Goal: Task Accomplishment & Management: Manage account settings

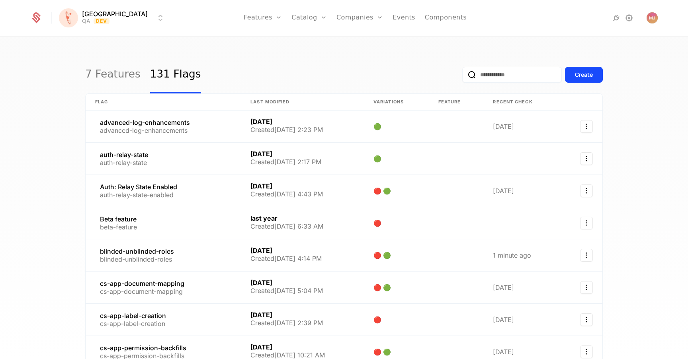
click at [505, 67] on input "email" at bounding box center [511, 75] width 99 height 16
click at [487, 76] on input "email" at bounding box center [511, 75] width 99 height 16
type input "*"
type input "*********"
click at [462, 76] on button "submit" at bounding box center [462, 76] width 0 height 0
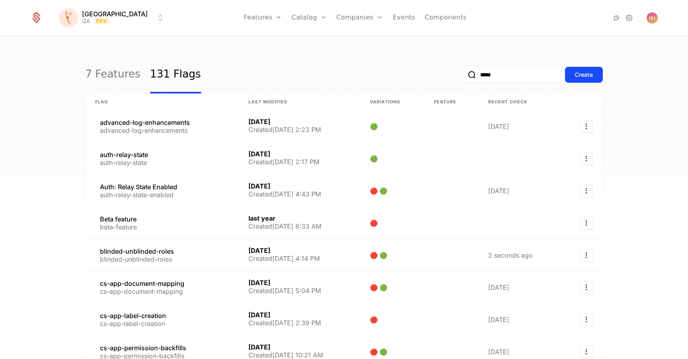
type input "*****"
click at [462, 76] on button "submit" at bounding box center [462, 76] width 0 height 0
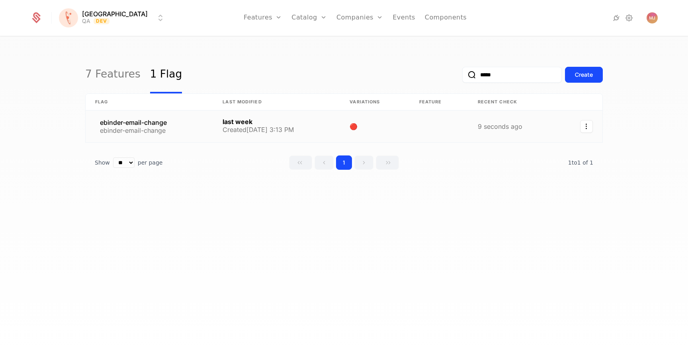
click at [128, 129] on link at bounding box center [149, 127] width 127 height 32
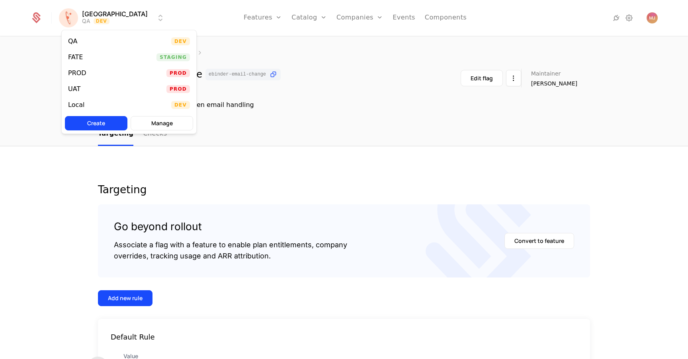
click at [117, 21] on html "[PERSON_NAME] QA Dev Features Features Flags Catalog Plans Add Ons Credits Conf…" at bounding box center [344, 179] width 688 height 359
click at [118, 97] on div "Local Dev" at bounding box center [129, 105] width 134 height 16
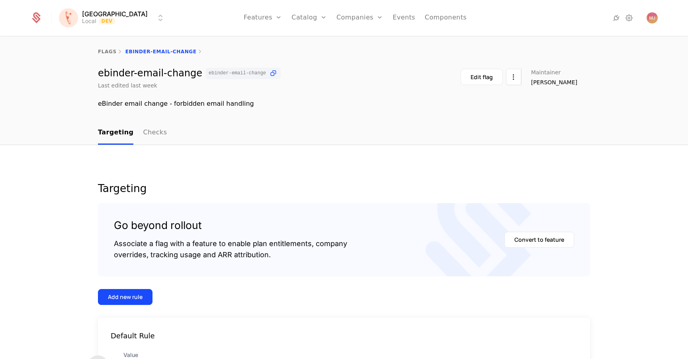
scroll to position [71, 0]
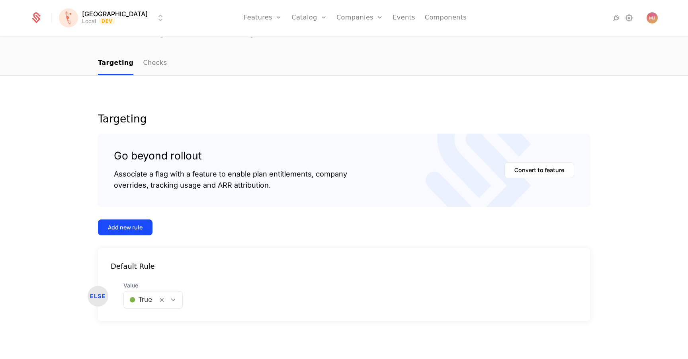
click at [171, 298] on icon at bounding box center [173, 299] width 7 height 7
click at [155, 338] on div "🔴 False" at bounding box center [152, 335] width 48 height 8
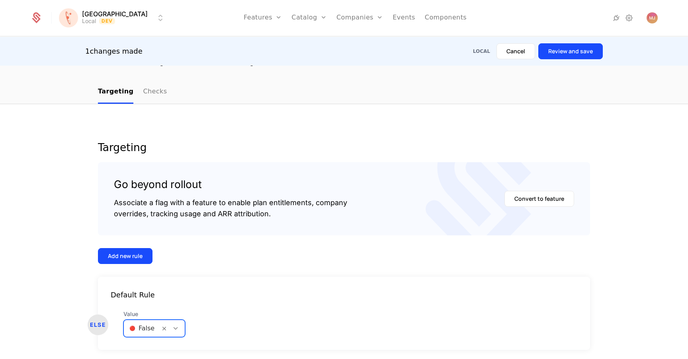
click at [570, 47] on button "Review and save" at bounding box center [570, 51] width 64 height 16
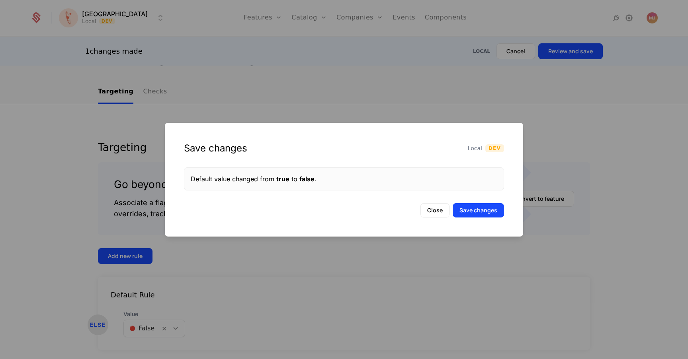
click at [470, 207] on button "Save changes" at bounding box center [477, 210] width 51 height 14
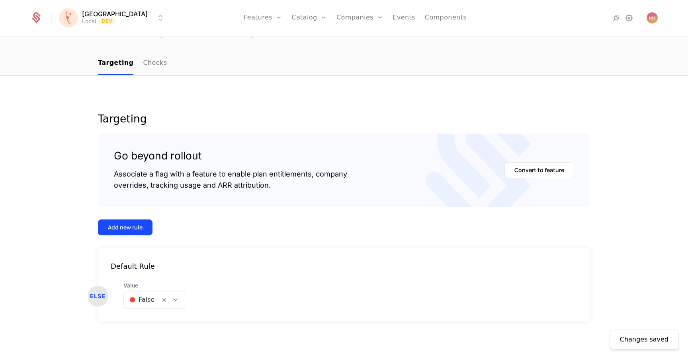
click at [179, 298] on div at bounding box center [176, 300] width 14 height 9
click at [168, 290] on div "Value 🔴 False" at bounding box center [154, 295] width 62 height 27
click at [169, 298] on div at bounding box center [176, 300] width 14 height 9
click at [166, 320] on div "🟢 True" at bounding box center [153, 321] width 50 height 8
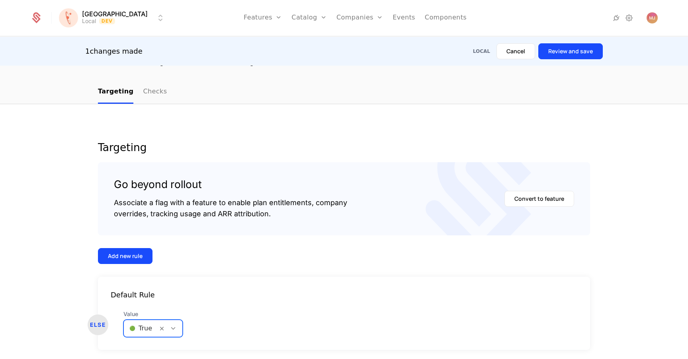
click at [559, 37] on div "1 changes made Local Cancel Review and save" at bounding box center [344, 51] width 688 height 29
click at [561, 49] on button "Review and save" at bounding box center [570, 51] width 64 height 16
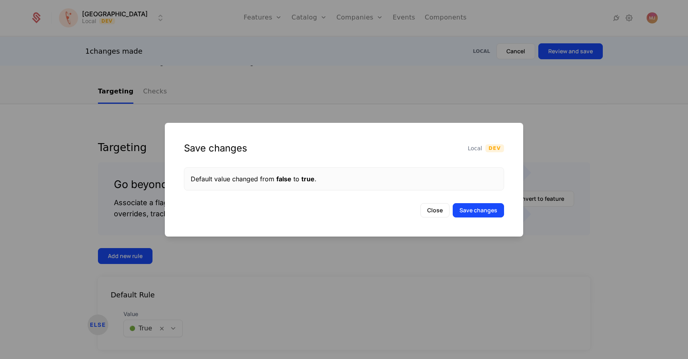
click at [487, 209] on button "Save changes" at bounding box center [477, 210] width 51 height 14
